Goal: Book appointment/travel/reservation

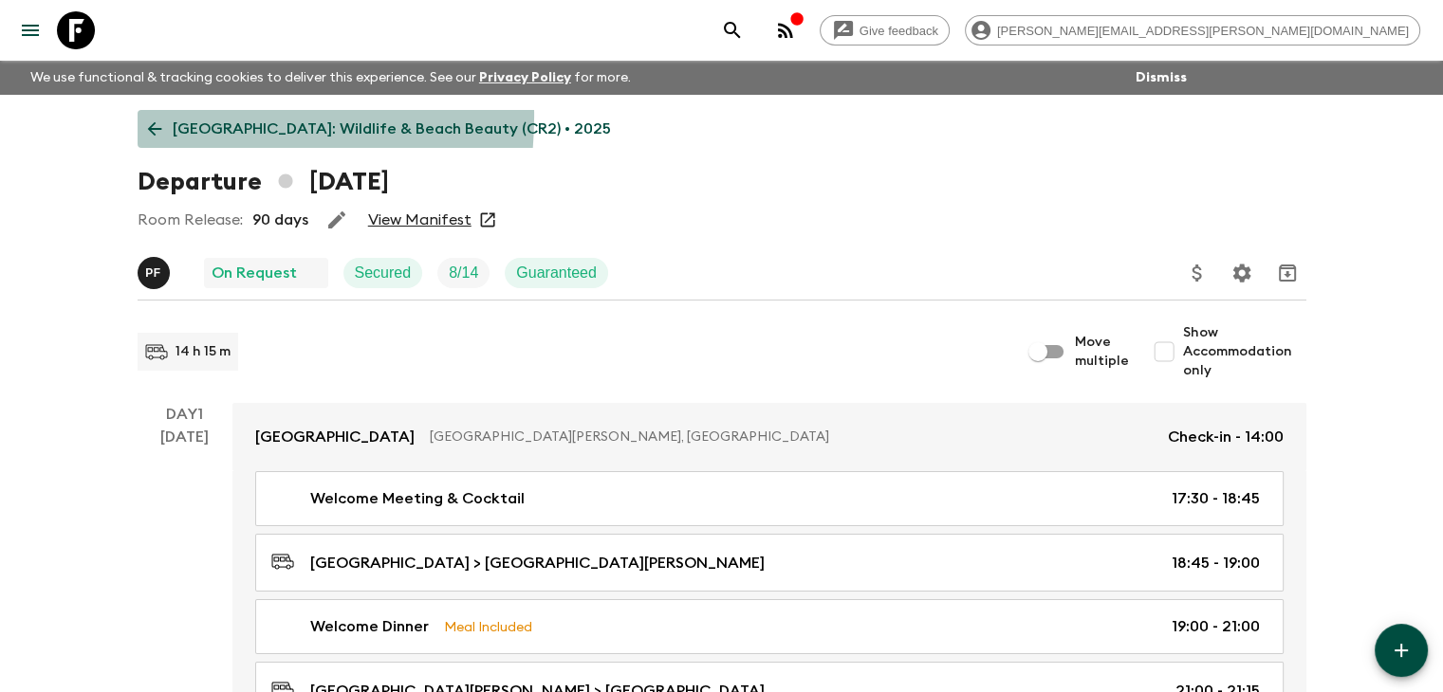
click at [160, 117] on link "[GEOGRAPHIC_DATA]: Wildlife & Beach Beauty (CR2) • 2025" at bounding box center [380, 129] width 484 height 38
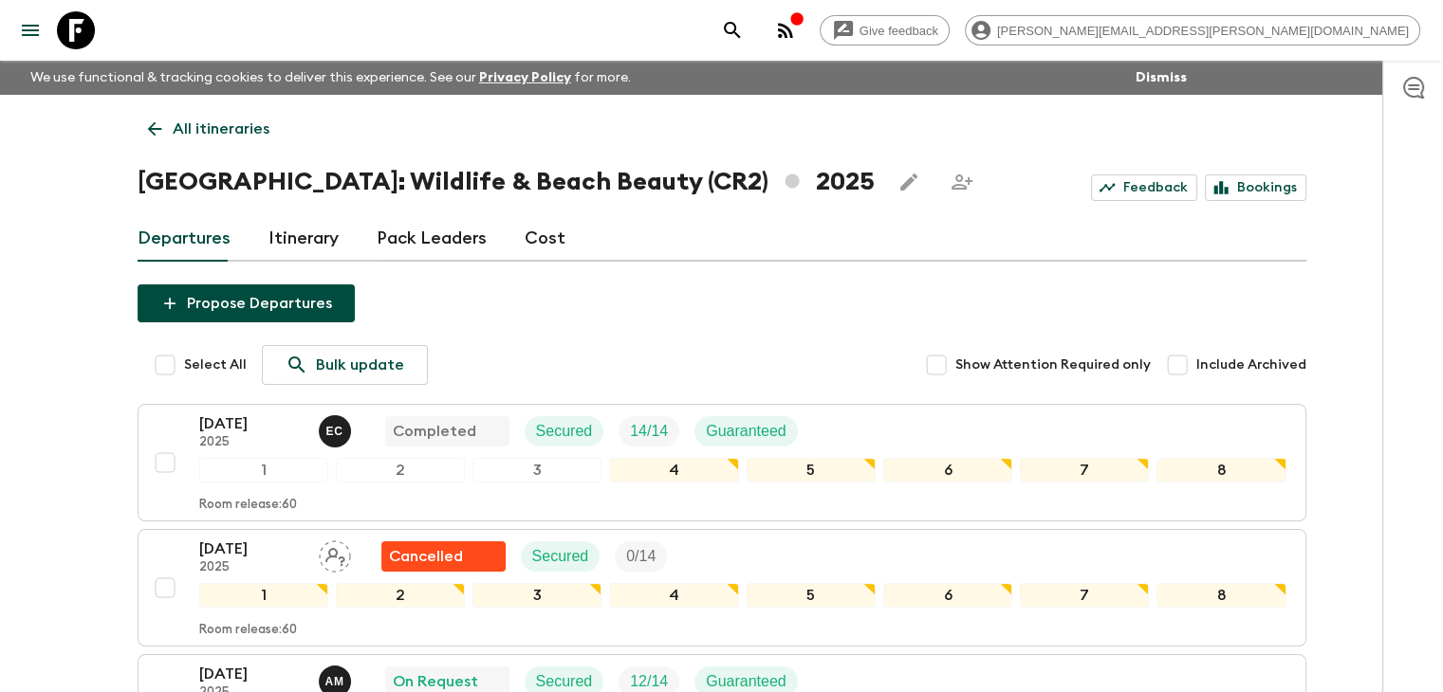
click at [144, 130] on icon at bounding box center [154, 129] width 21 height 21
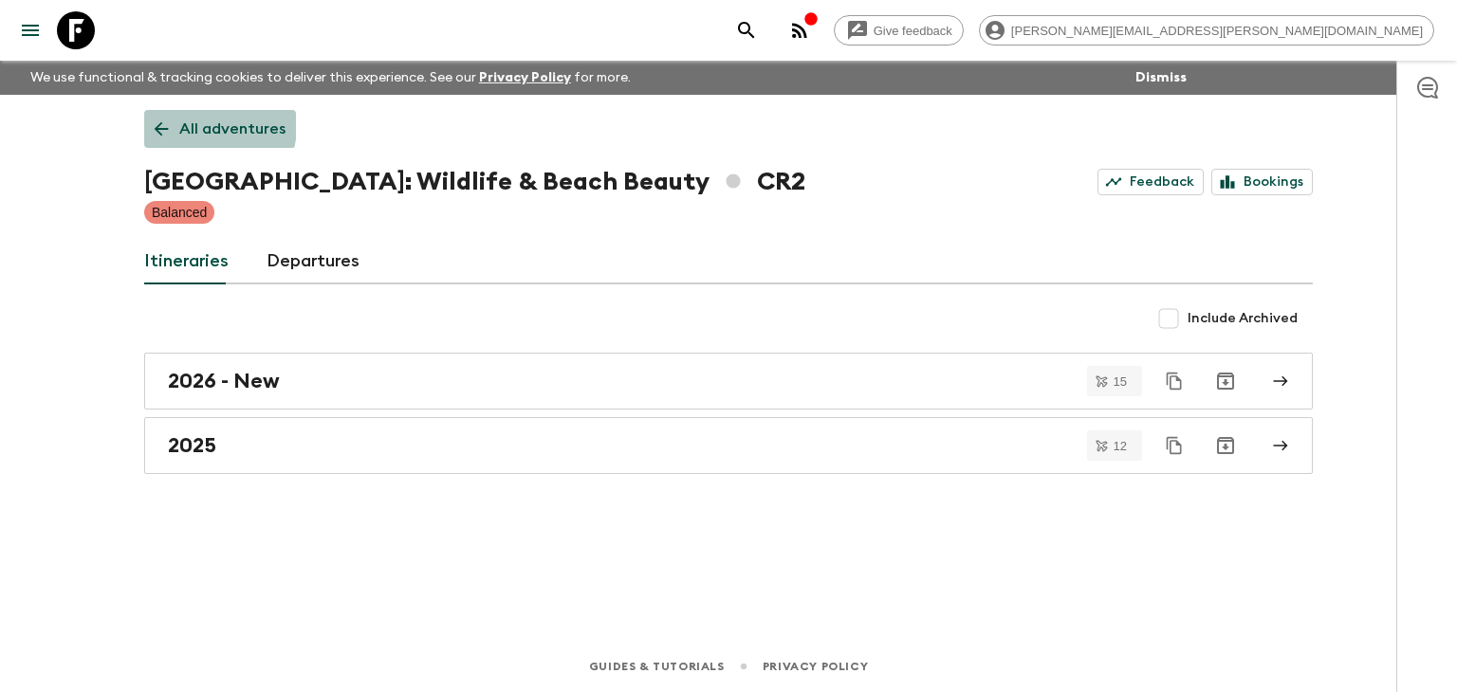
click at [159, 117] on link "All adventures" at bounding box center [220, 129] width 152 height 38
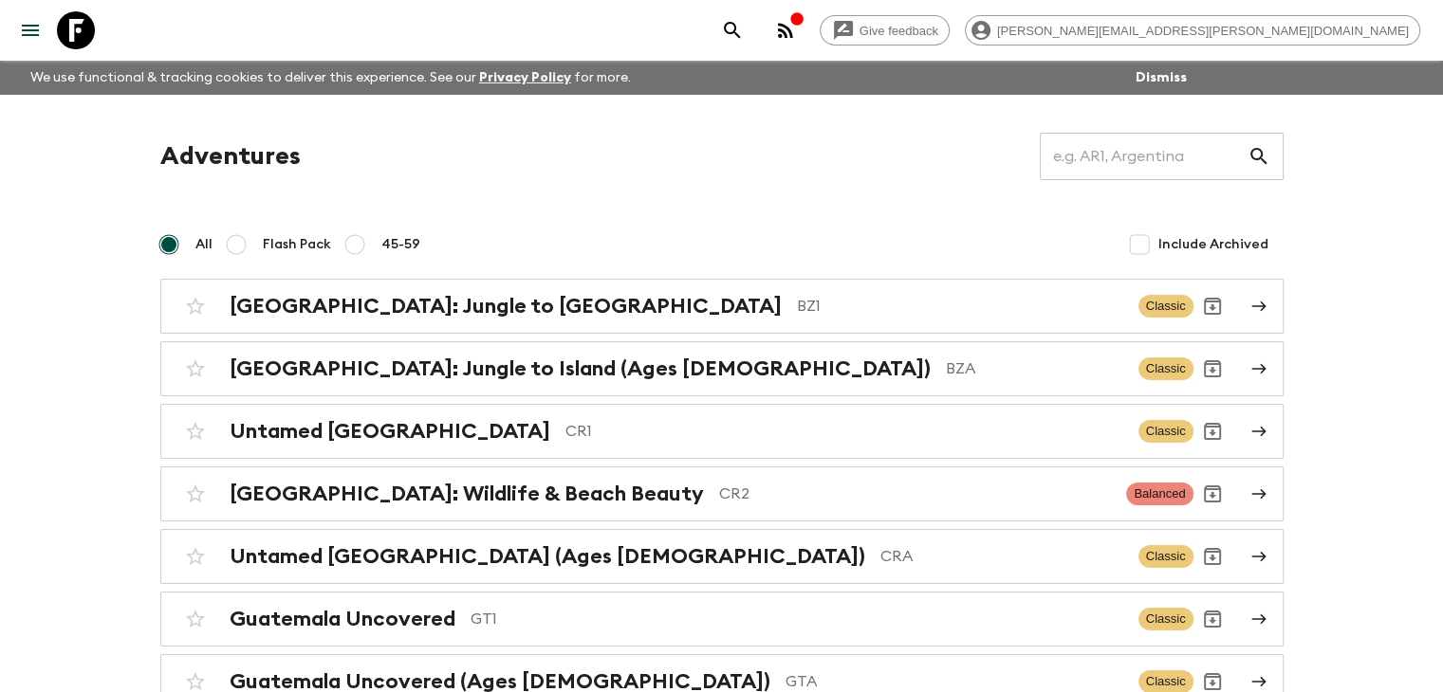
scroll to position [95, 0]
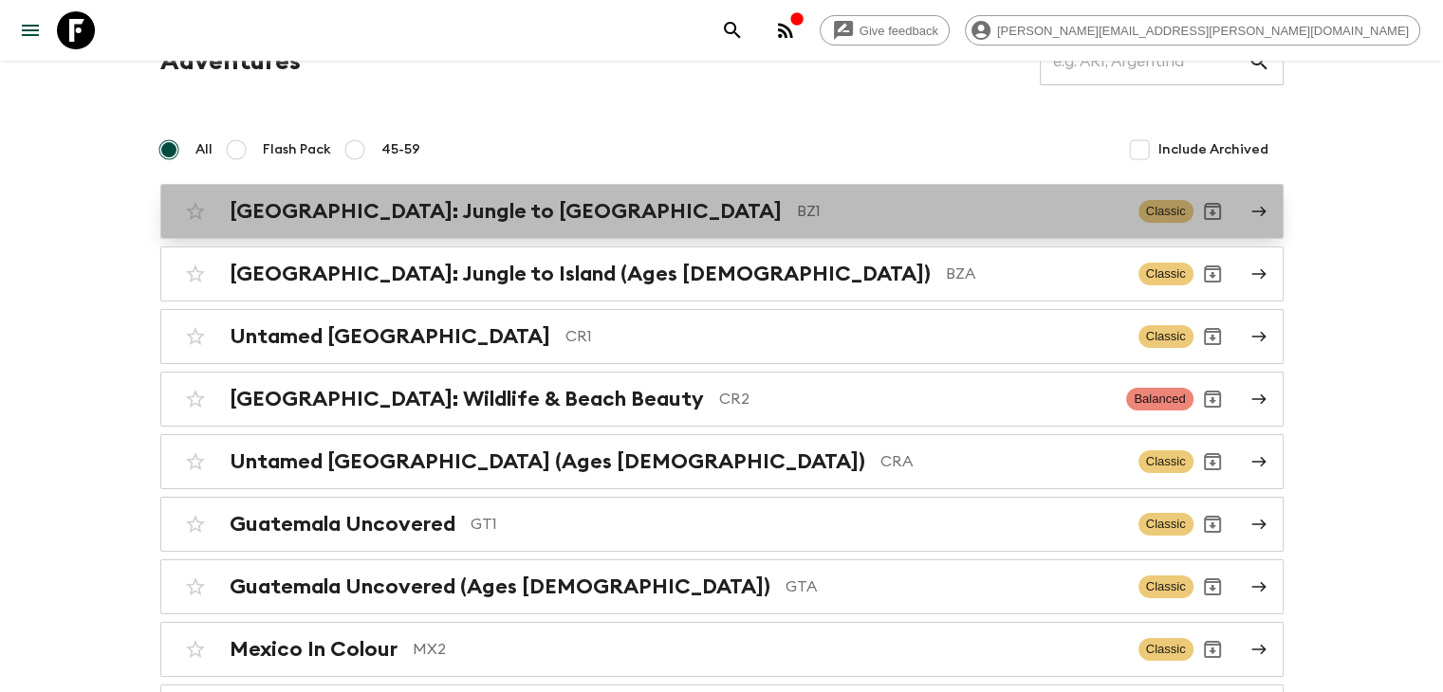
click at [394, 223] on h2 "[GEOGRAPHIC_DATA]: Jungle to [GEOGRAPHIC_DATA]" at bounding box center [506, 211] width 552 height 25
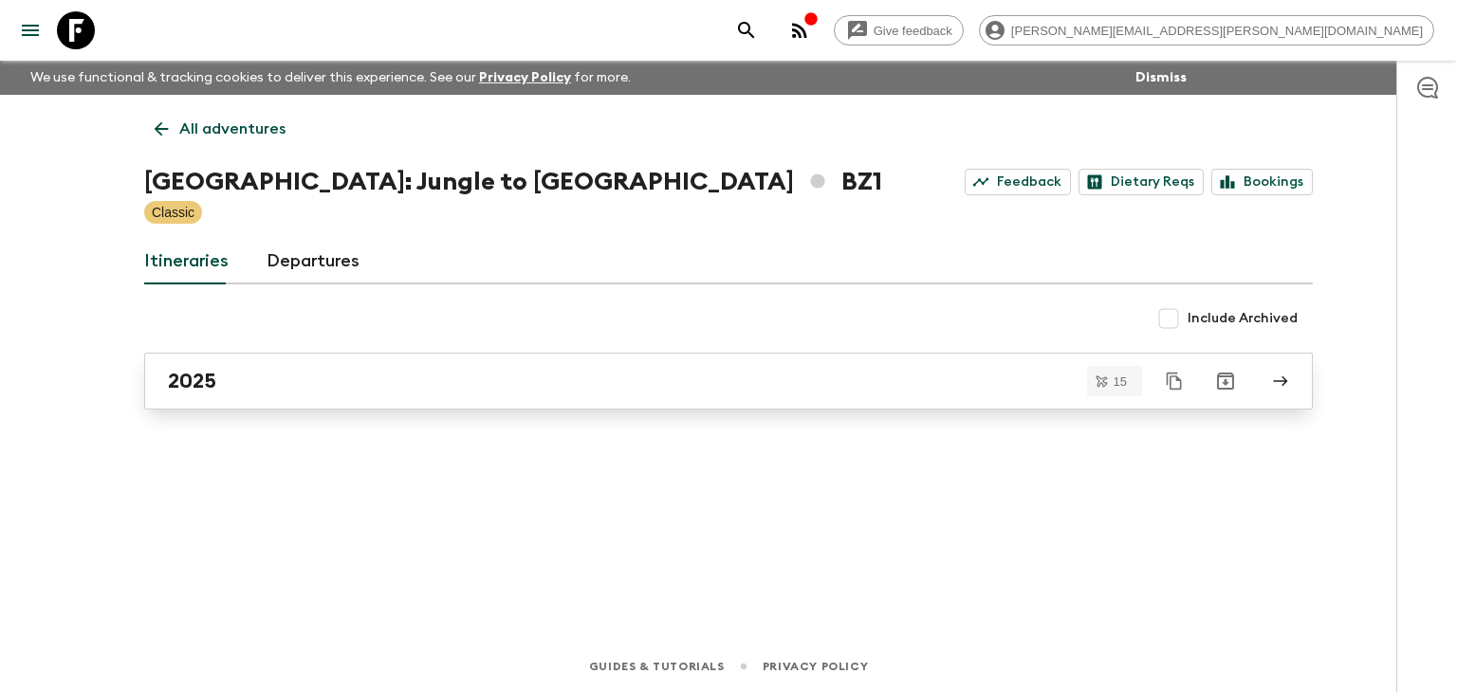
click at [264, 389] on div "2025" at bounding box center [710, 381] width 1085 height 25
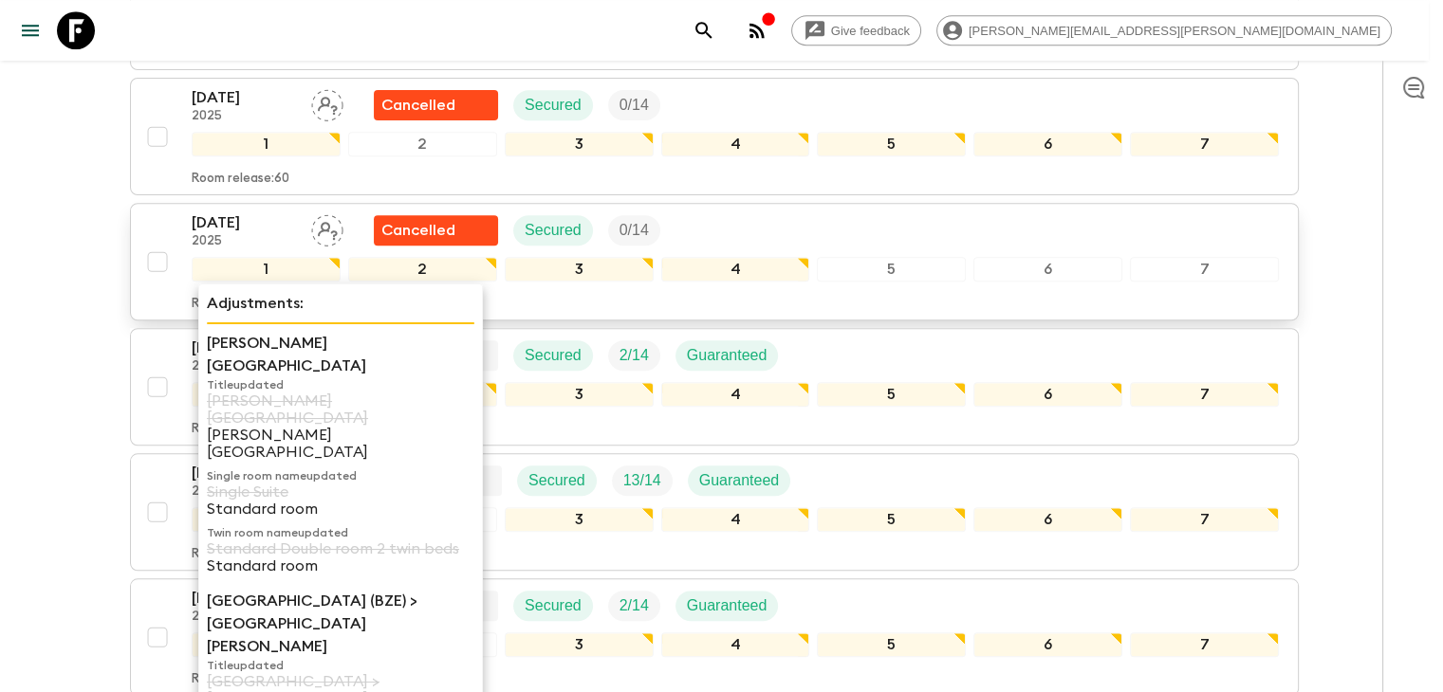
scroll to position [1673, 0]
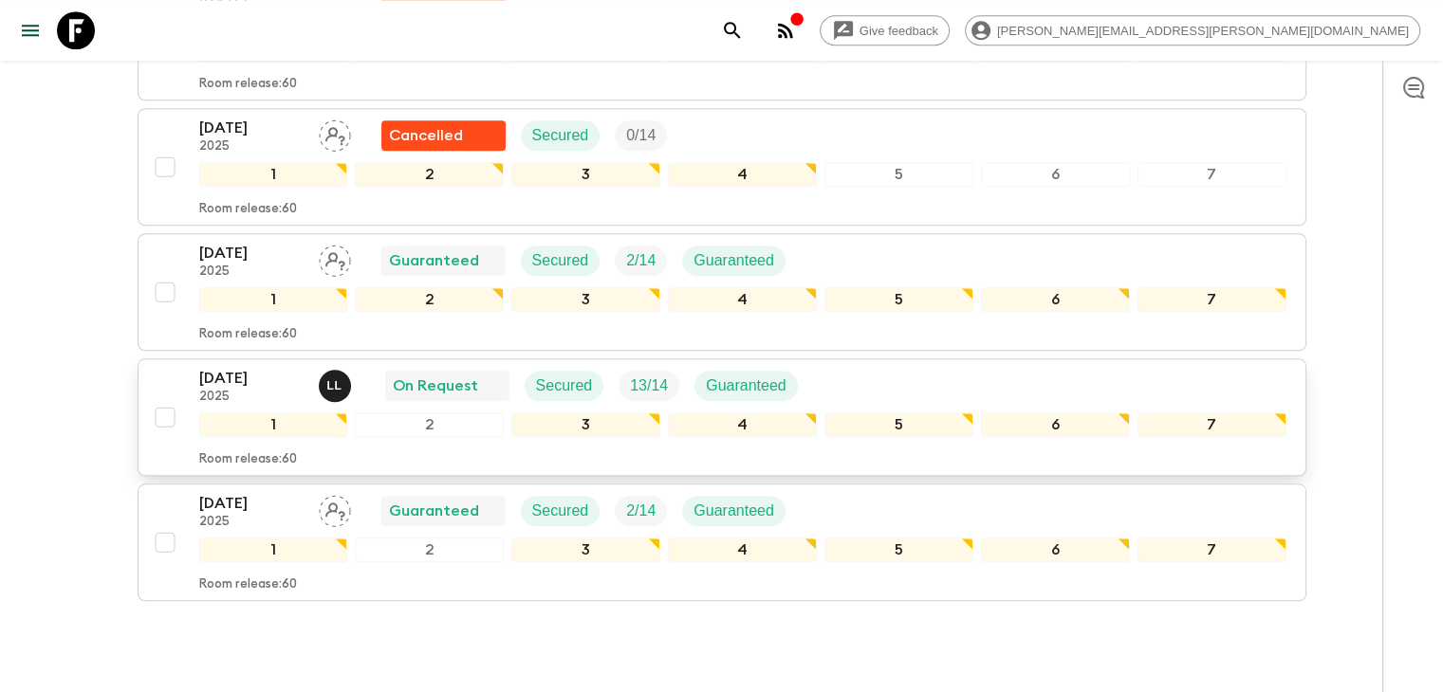
click at [266, 373] on p "[DATE]" at bounding box center [251, 378] width 104 height 23
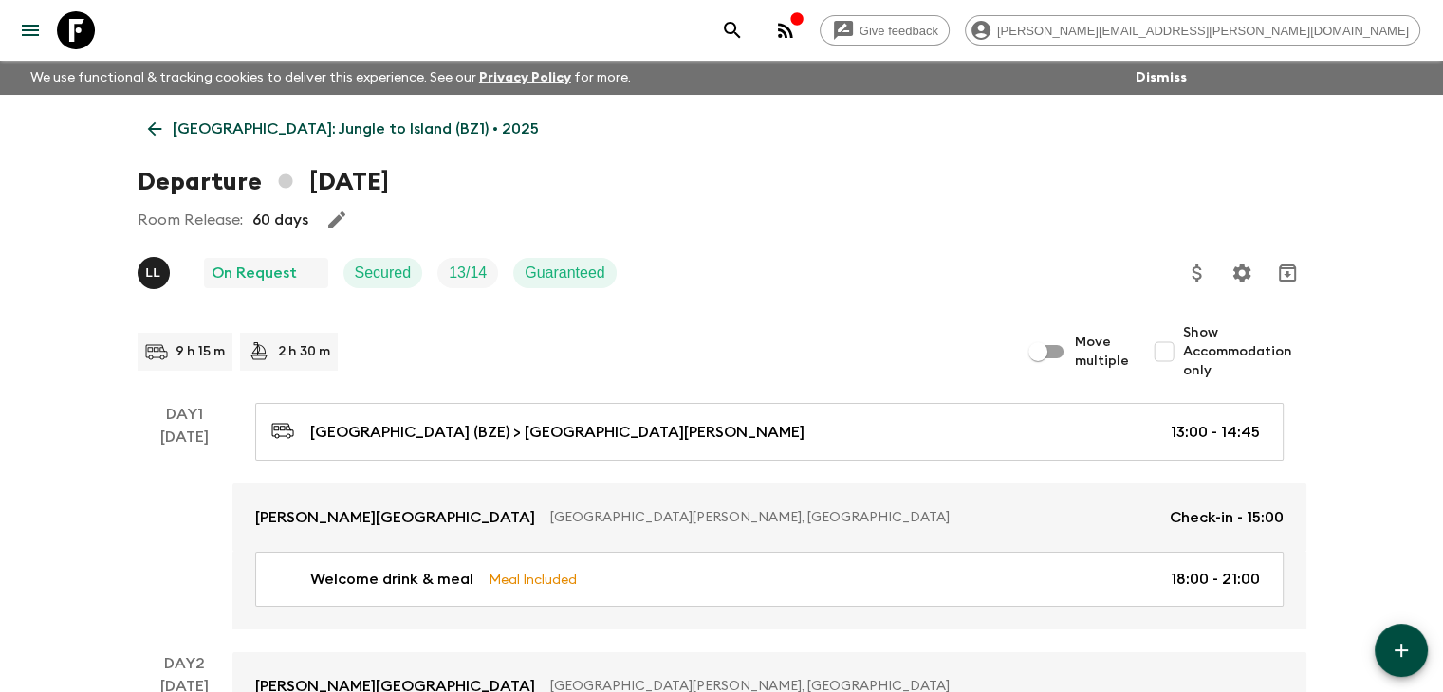
click at [449, 225] on div "Room Release: 60 days" at bounding box center [722, 220] width 1169 height 38
